Goal: Task Accomplishment & Management: Use online tool/utility

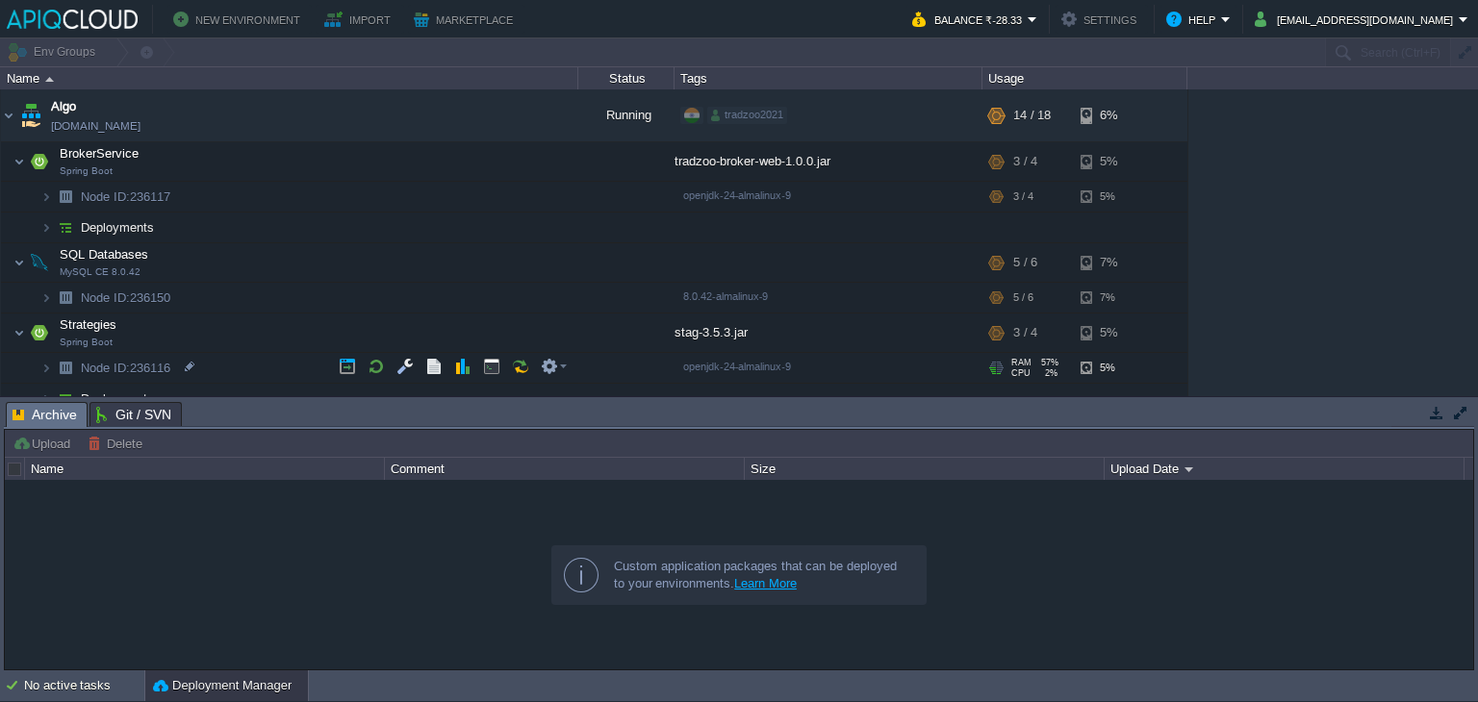
scroll to position [111, 0]
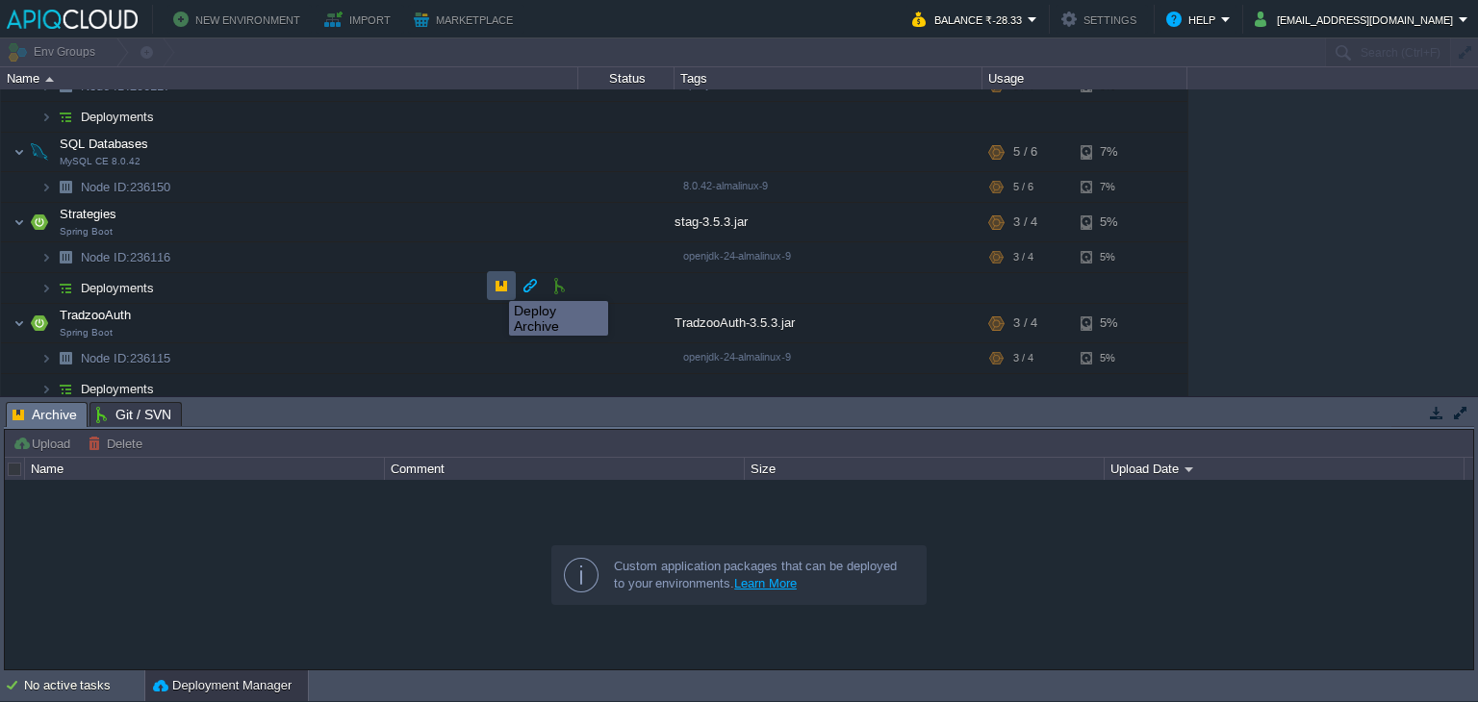
click at [495, 284] on button "button" at bounding box center [501, 285] width 17 height 17
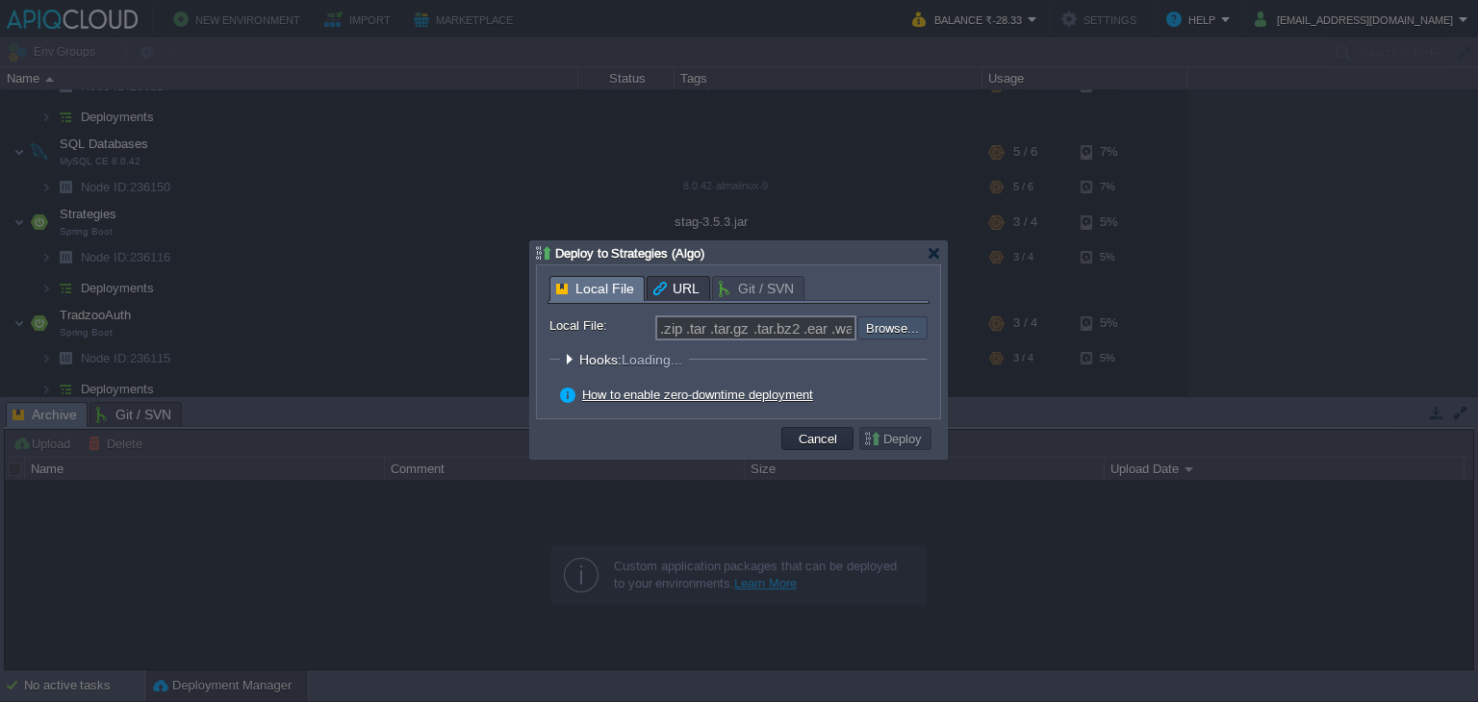
click at [873, 327] on input "file" at bounding box center [805, 328] width 243 height 23
type input "C:\fakepath\stag-3.5.3.jar"
type input "stag-3.5.3.jar"
click at [880, 436] on button "Deploy" at bounding box center [895, 438] width 64 height 17
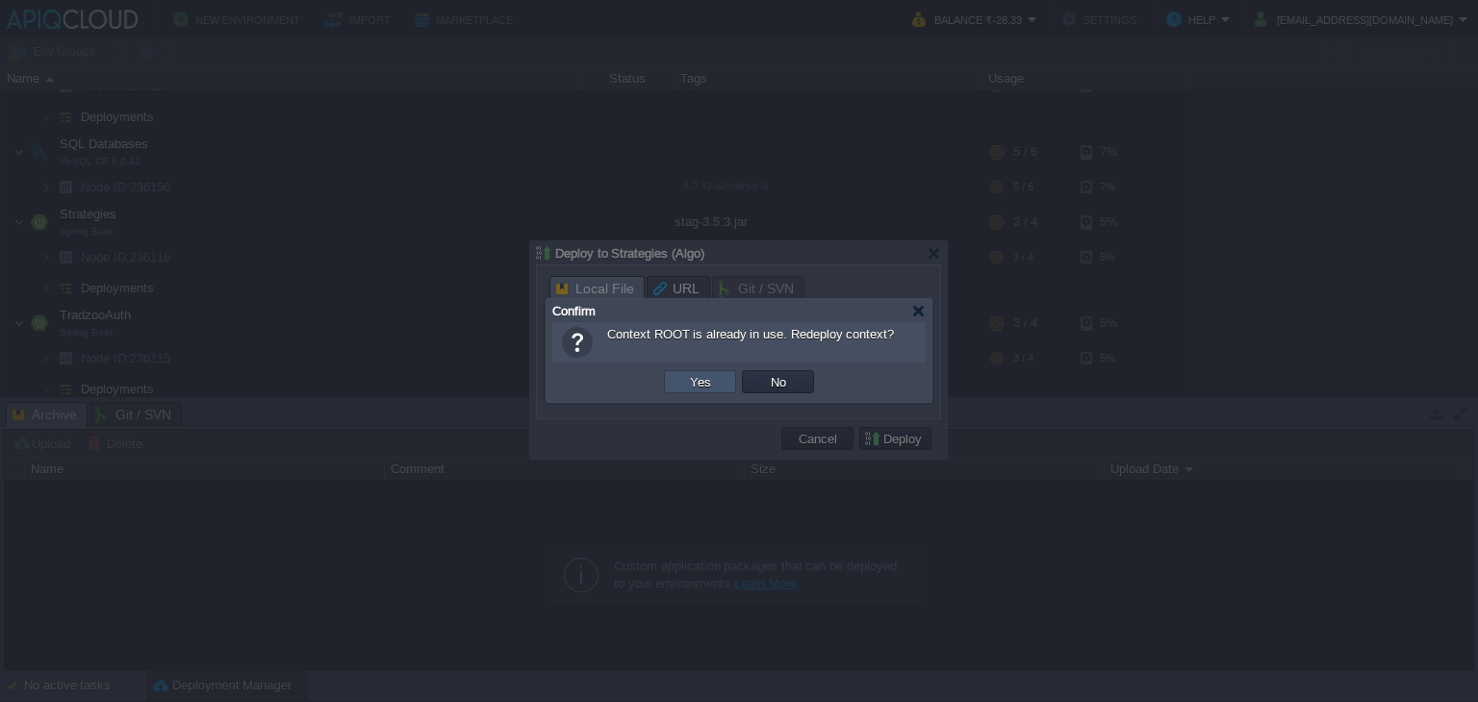
click at [704, 382] on button "Yes" at bounding box center [700, 381] width 33 height 17
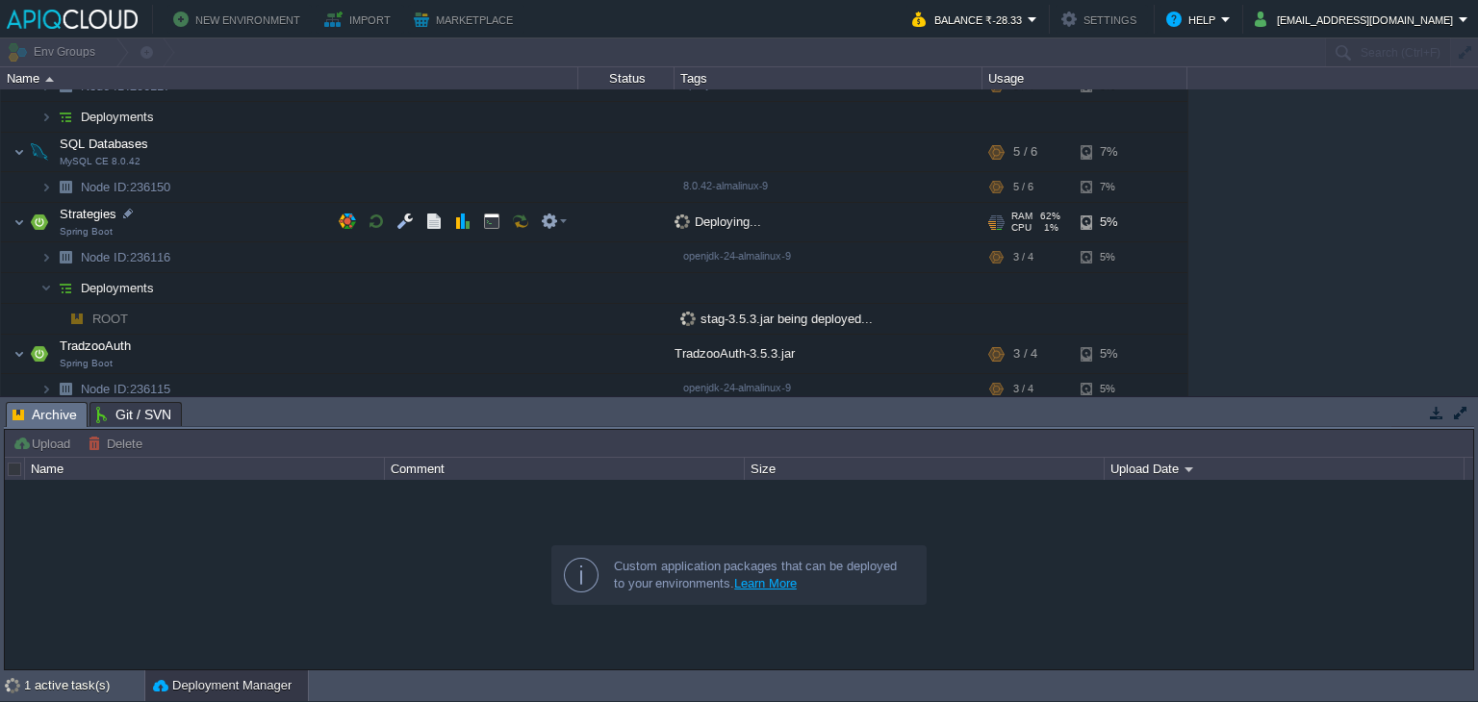
click at [969, 232] on div "Deploying..." at bounding box center [828, 222] width 308 height 38
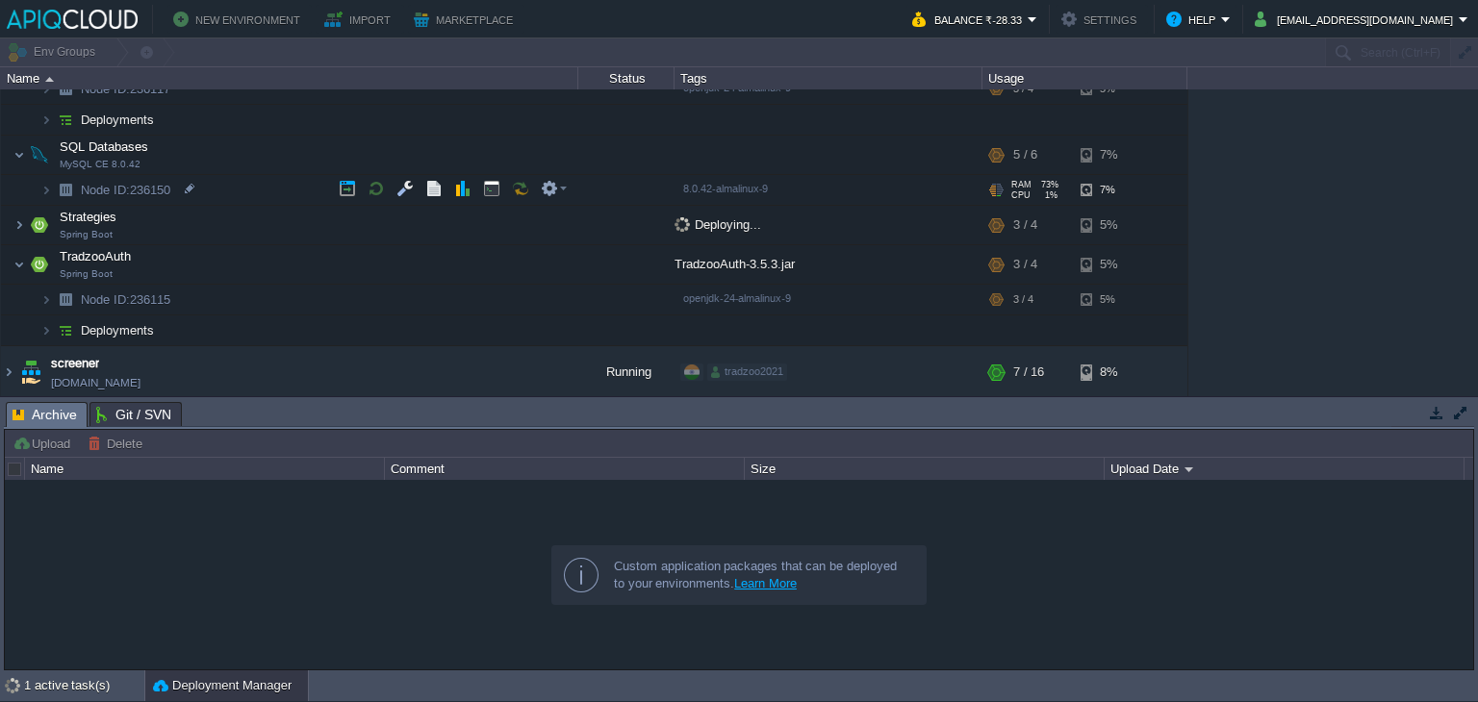
scroll to position [0, 0]
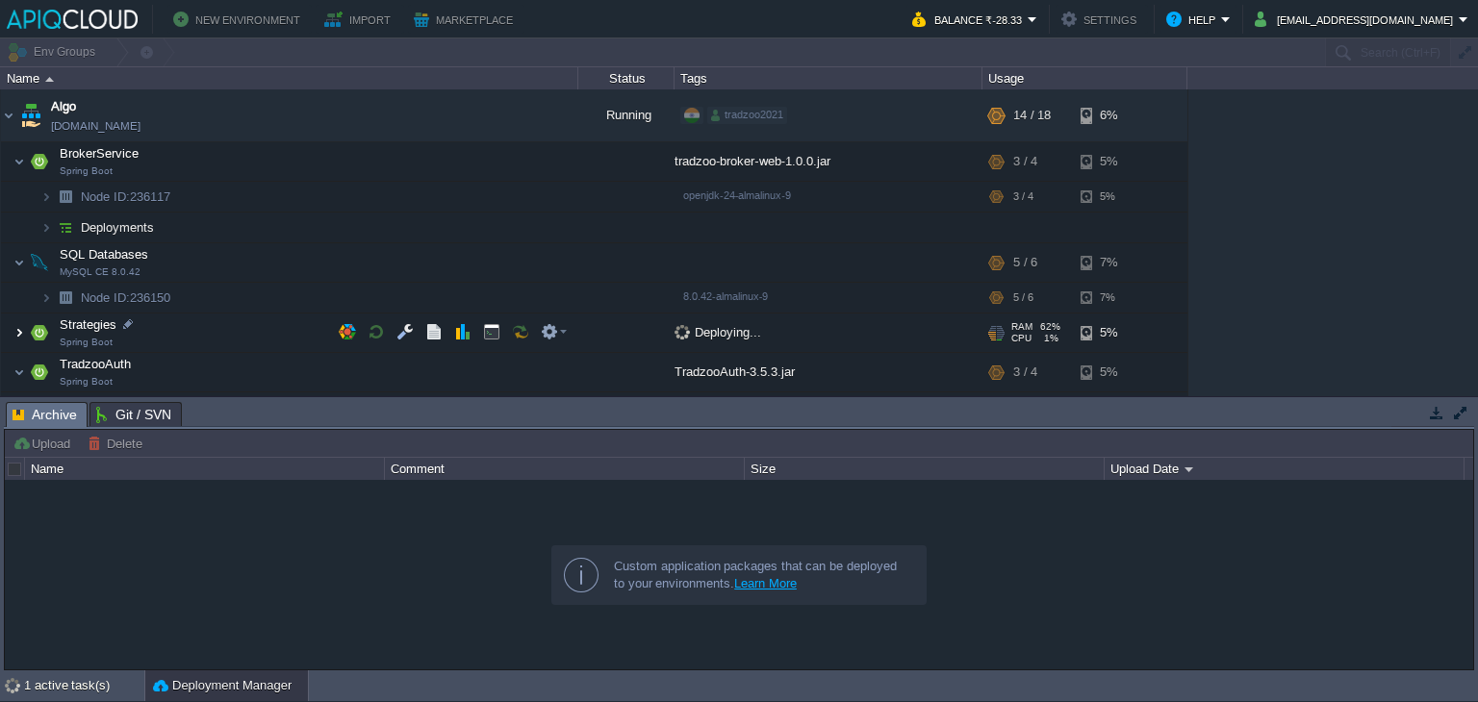
click at [13, 337] on img at bounding box center [19, 333] width 12 height 38
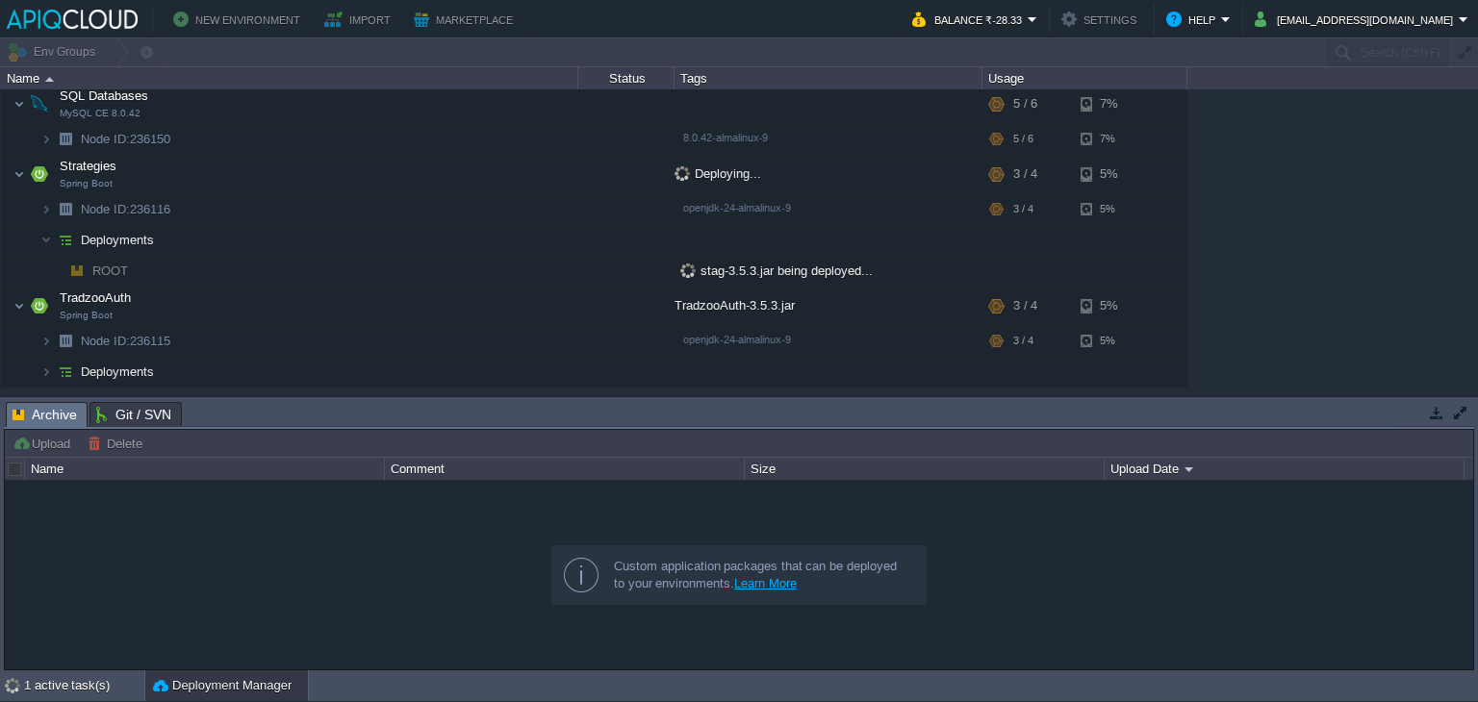
scroll to position [162, 0]
click at [1325, 195] on div "Algo env-8797427.in1.apiqcloud.com Running tradzoo2021 + Add to Env Group RAM 6…" at bounding box center [739, 242] width 1478 height 307
click at [1297, 161] on div "Algo env-8797427.in1.apiqcloud.com Running tradzoo2021 + Add to Env Group RAM 6…" at bounding box center [739, 242] width 1478 height 307
click at [415, 555] on div at bounding box center [739, 575] width 1468 height 191
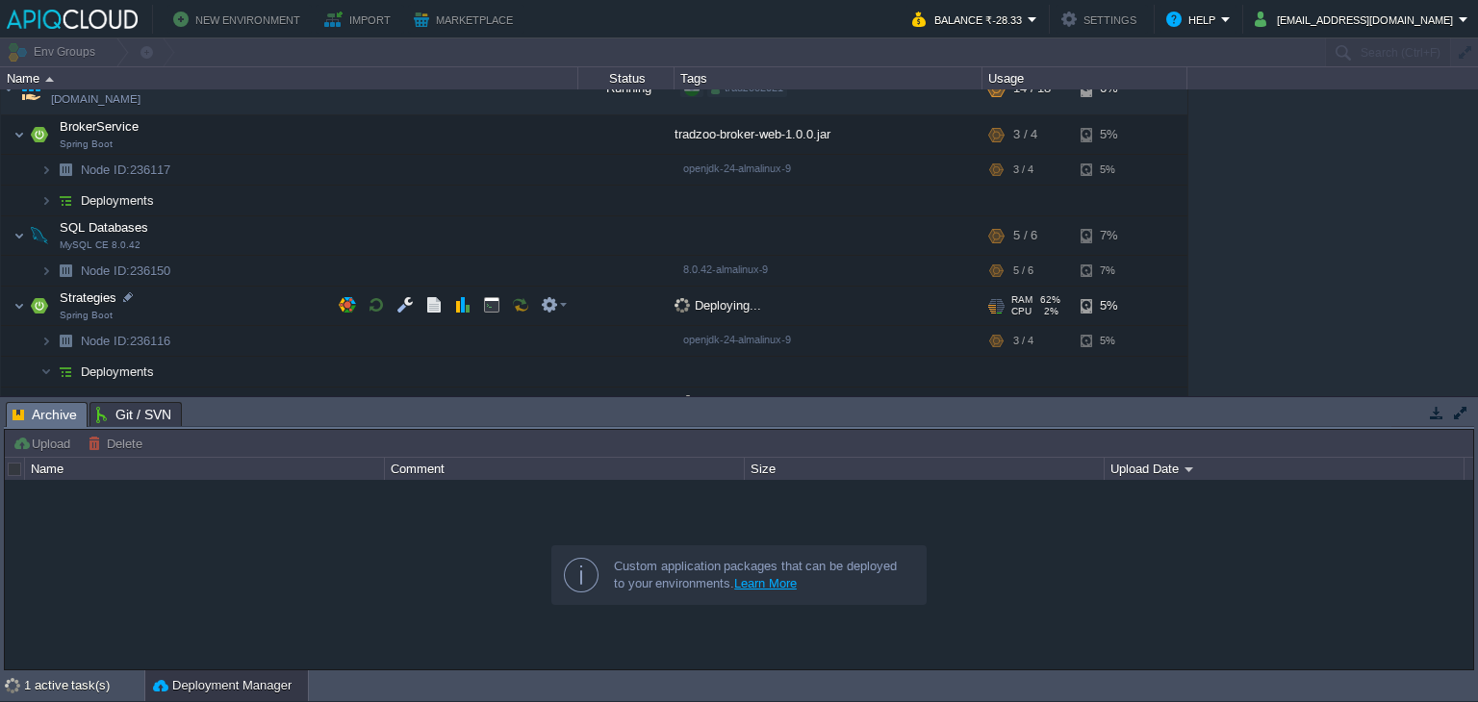
scroll to position [0, 0]
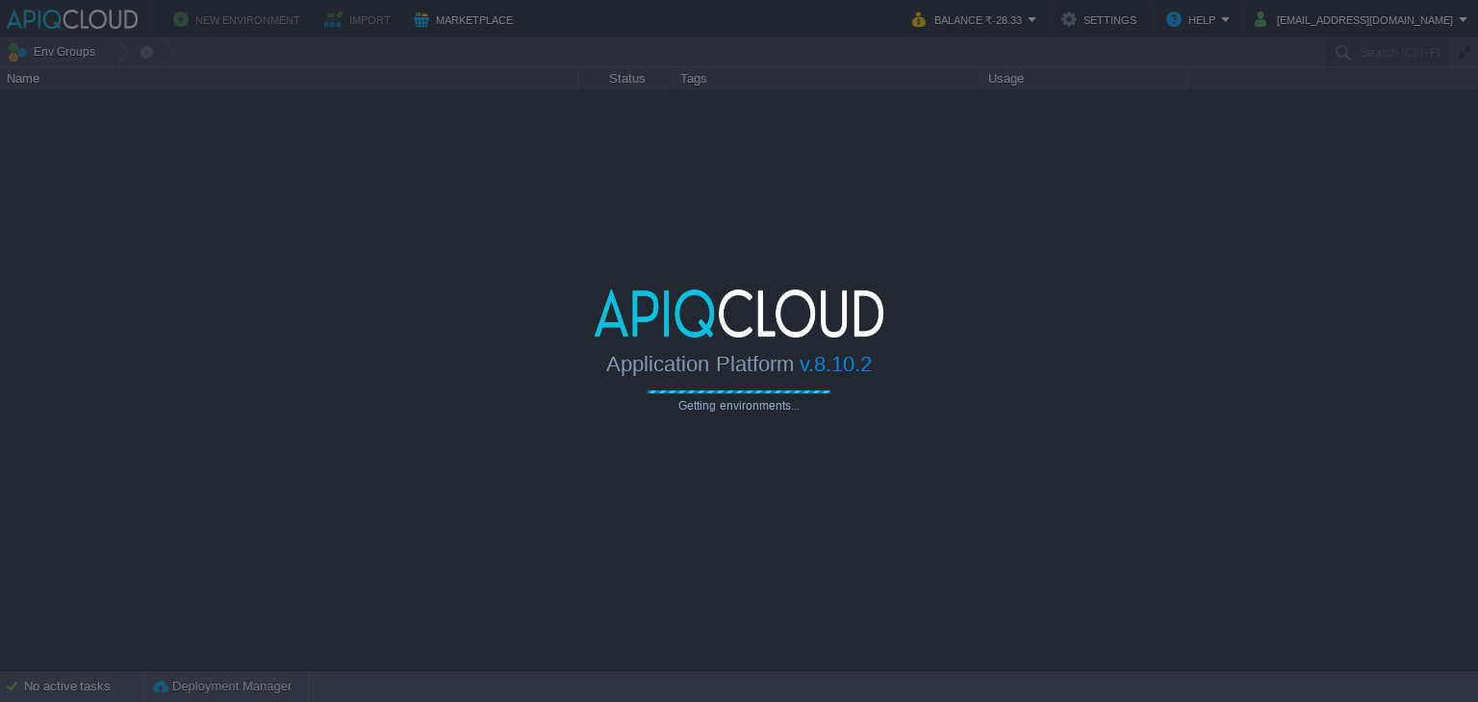
type input "Search (Ctrl+F)"
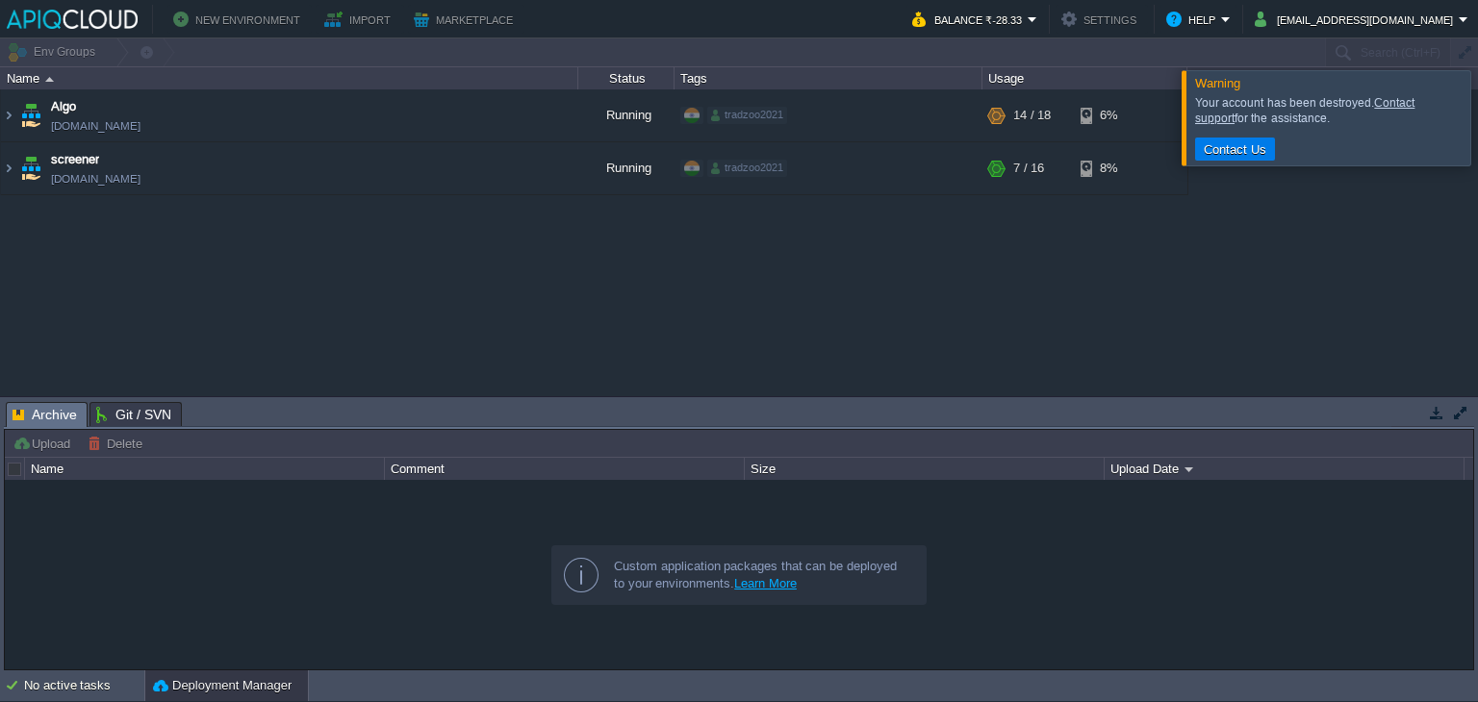
scroll to position [38, 0]
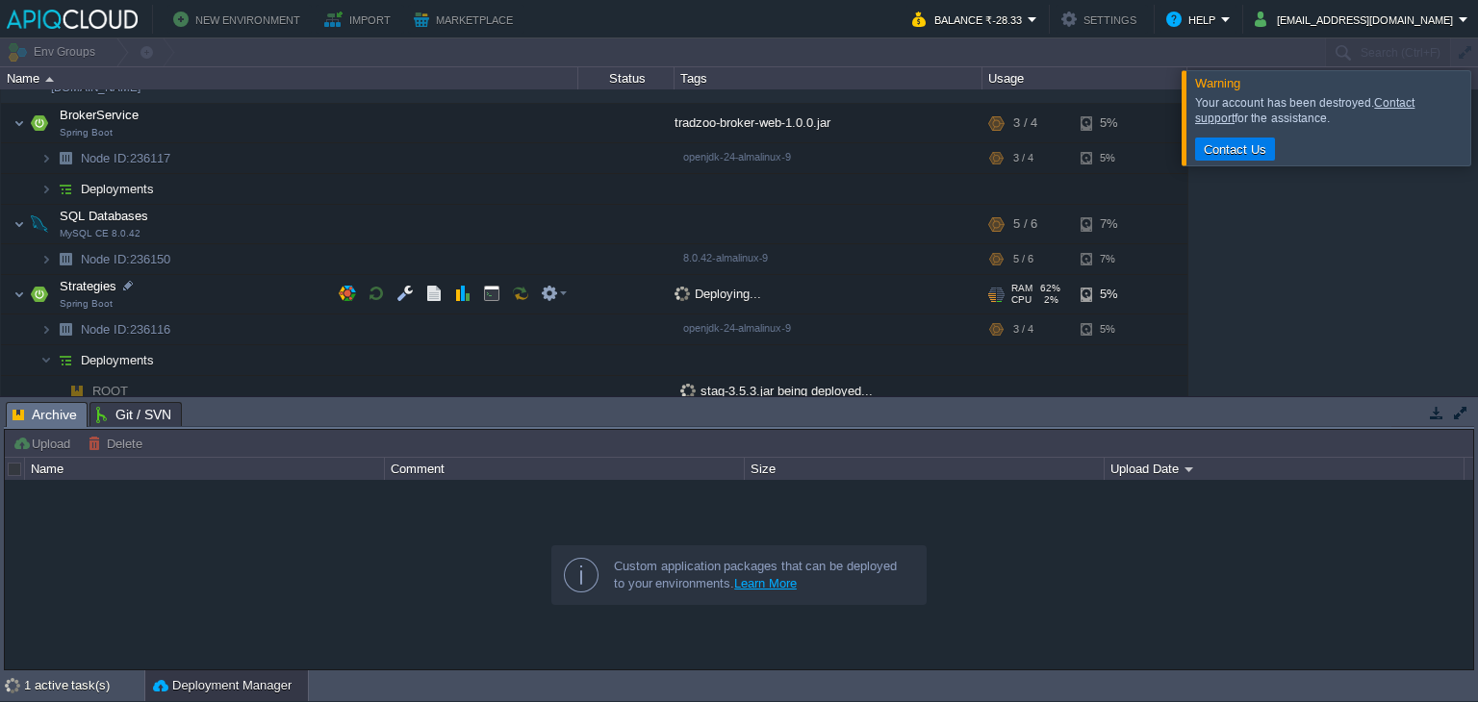
drag, startPoint x: 793, startPoint y: 299, endPoint x: 368, endPoint y: 291, distance: 424.4
click at [368, 291] on button "button" at bounding box center [376, 293] width 17 height 17
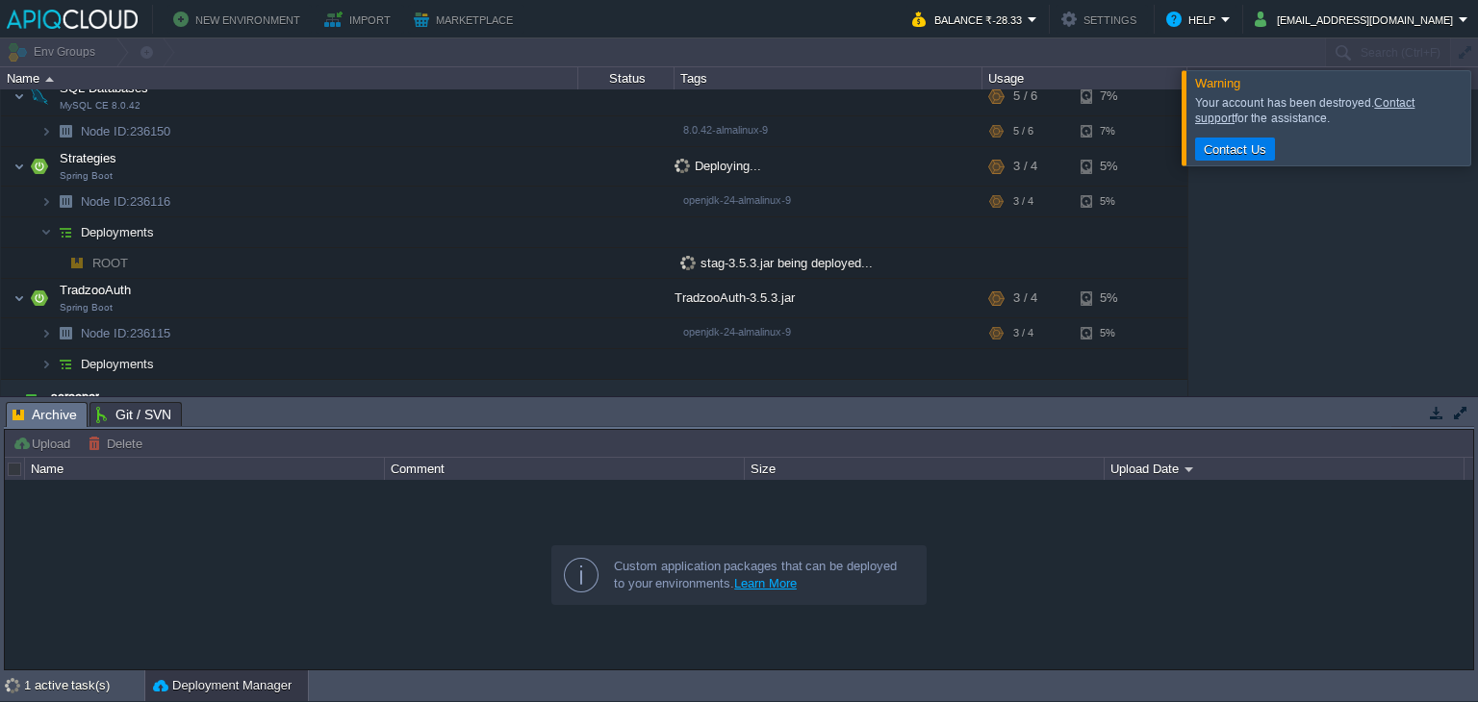
scroll to position [165, 0]
click at [1477, 115] on div at bounding box center [1501, 117] width 0 height 94
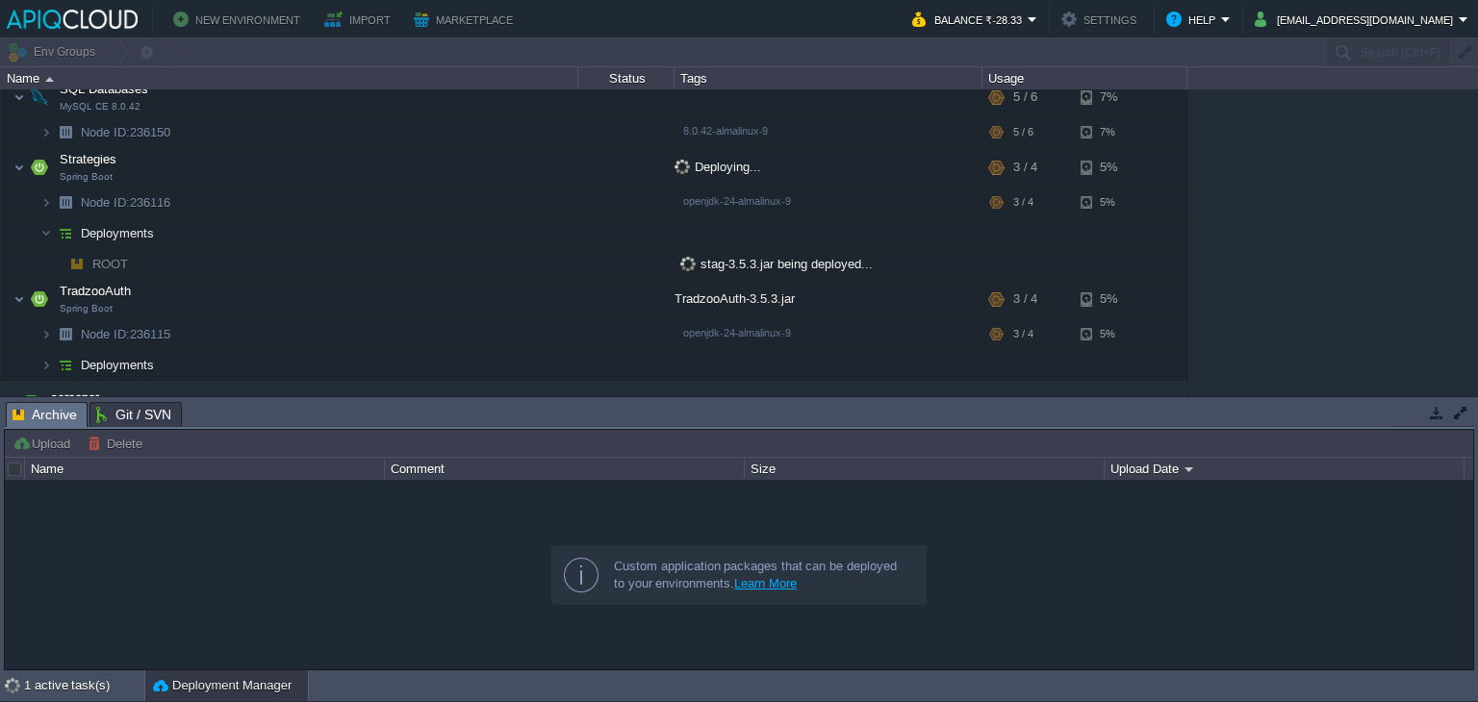
click at [739, 257] on span "stag-3.5.3.jar being deployed..." at bounding box center [776, 264] width 192 height 14
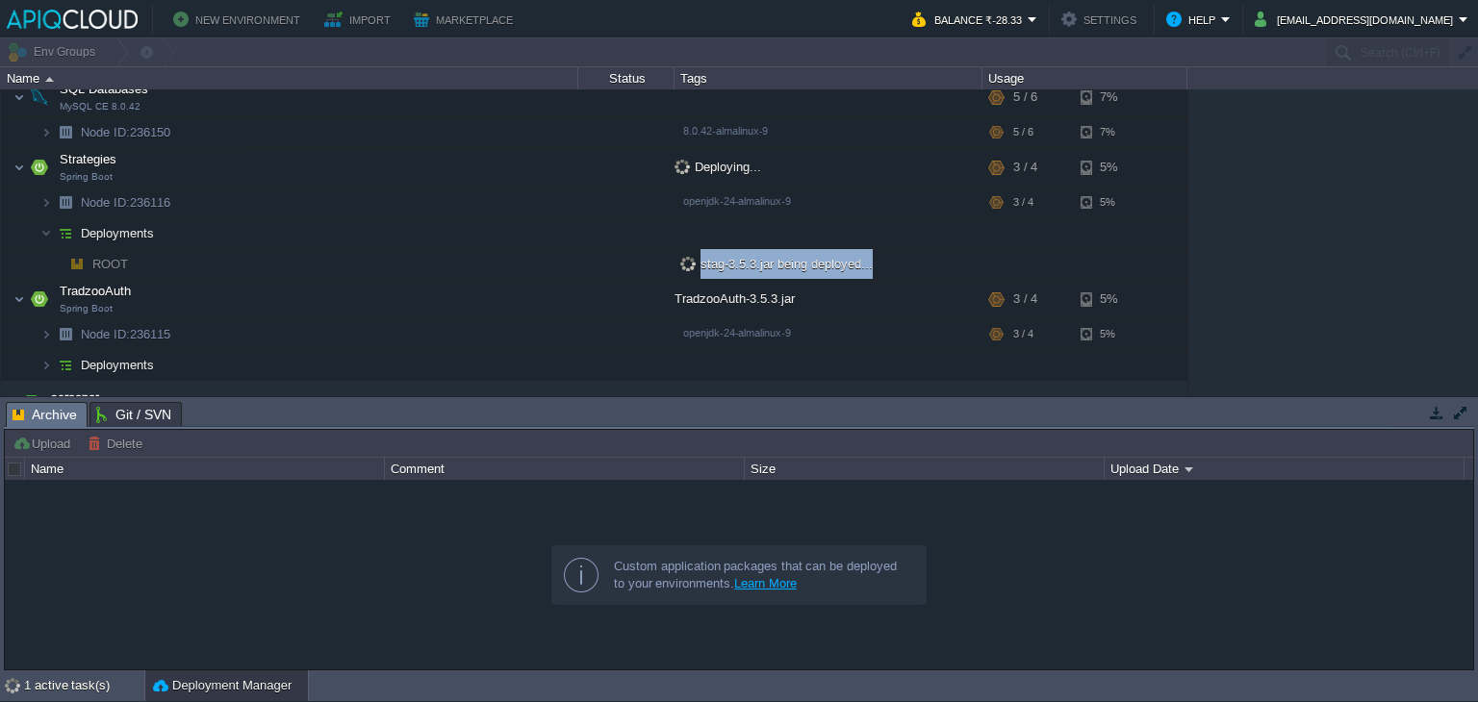
click at [739, 257] on span "stag-3.5.3.jar being deployed..." at bounding box center [776, 264] width 192 height 14
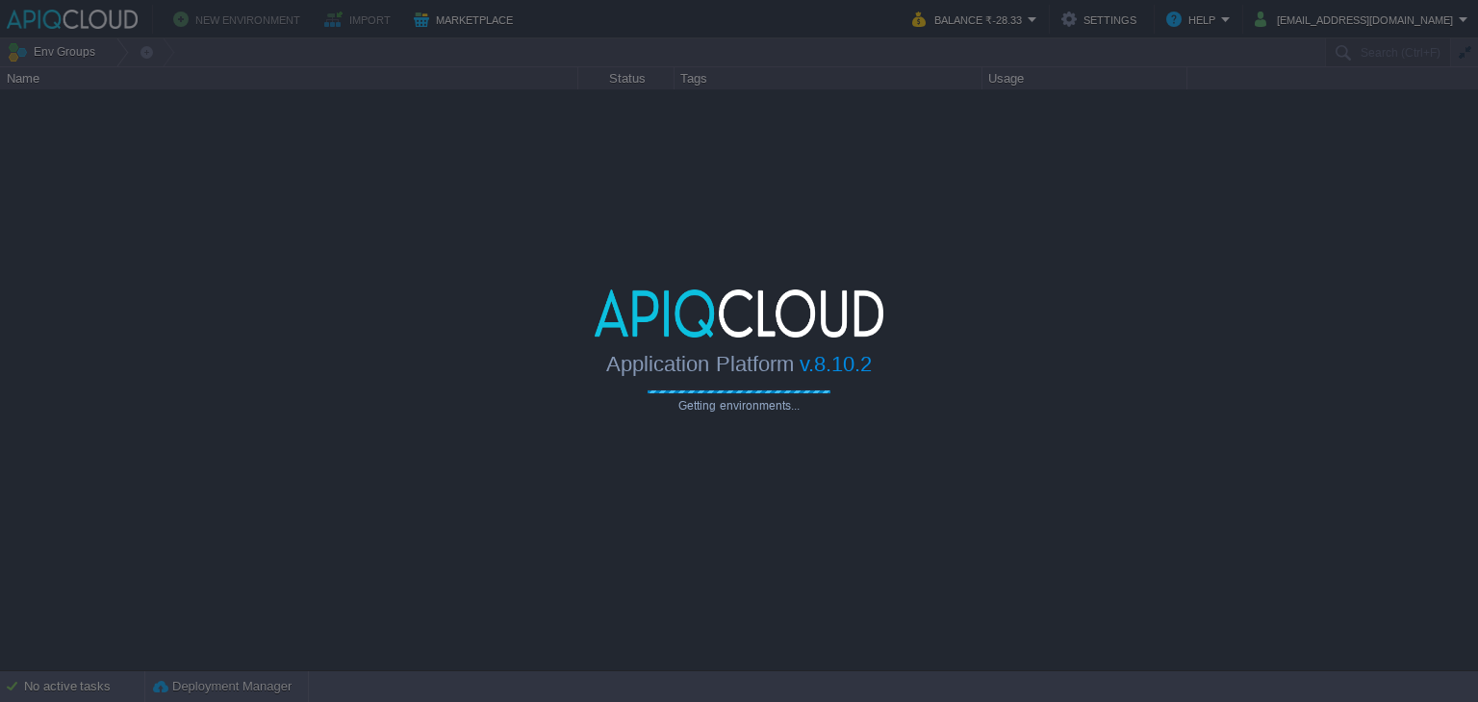
type input "Search (Ctrl+F)"
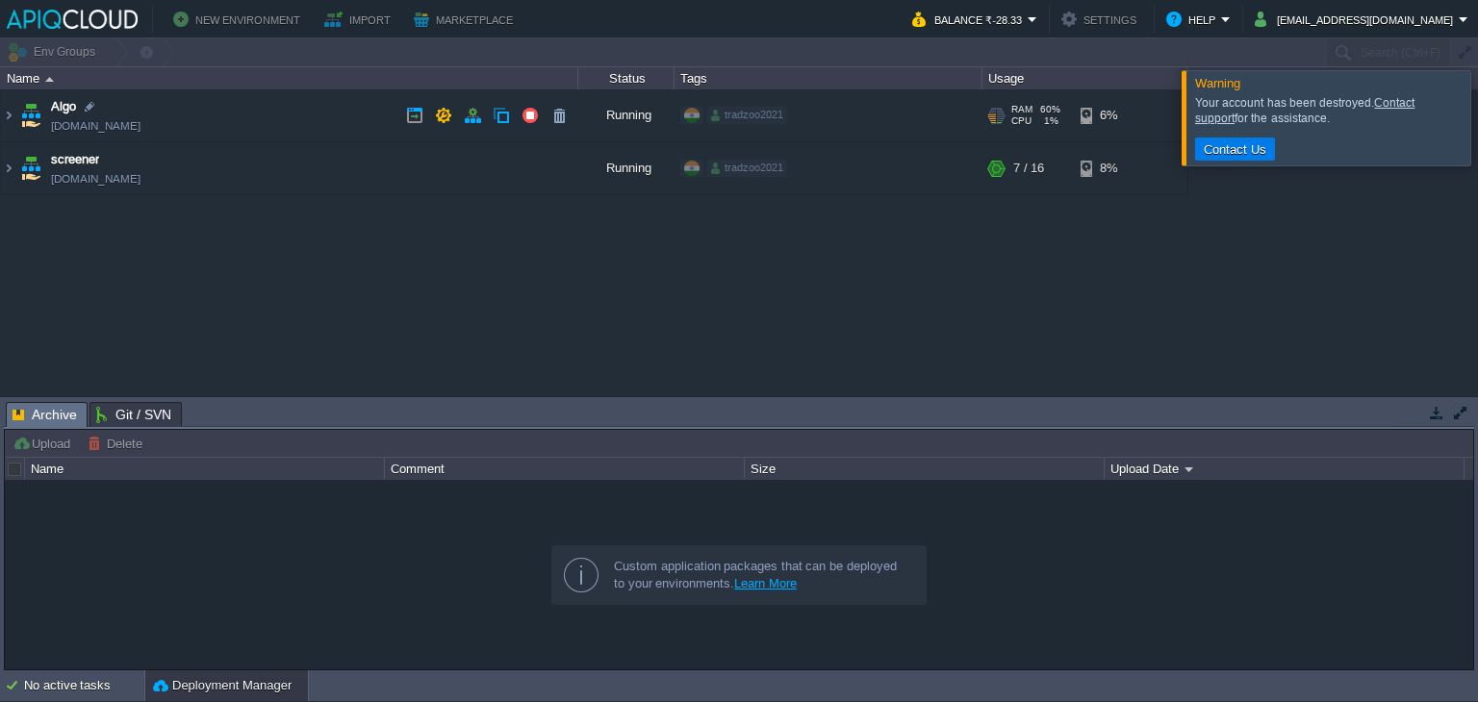
click at [328, 118] on td "Algo [DOMAIN_NAME]" at bounding box center [289, 115] width 577 height 53
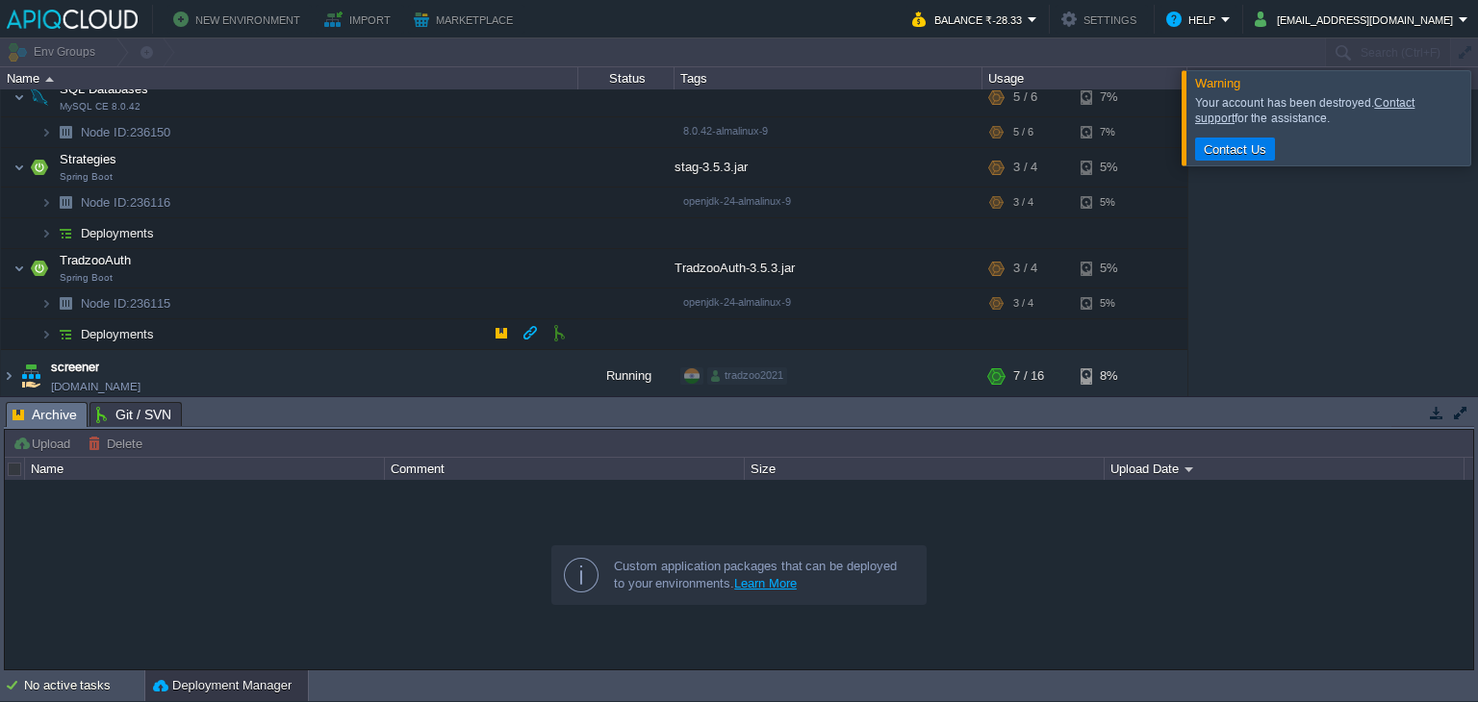
scroll to position [169, 0]
